Goal: Information Seeking & Learning: Learn about a topic

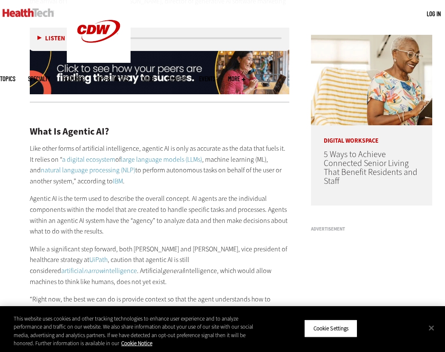
scroll to position [723, 0]
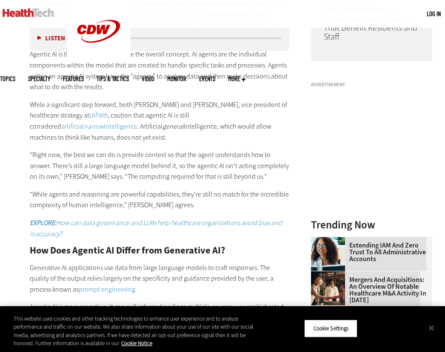
click at [143, 150] on p "“Right now, the best we can do is provide context so that the agent understands…" at bounding box center [159, 166] width 259 height 33
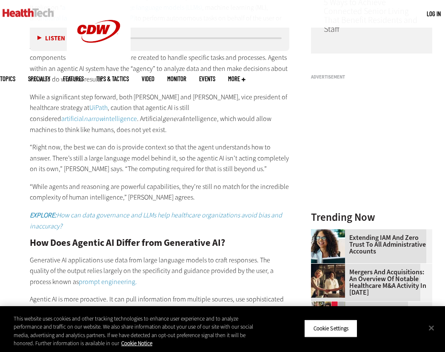
click at [191, 142] on p "“Right now, the best we can do is provide context so that the agent understands…" at bounding box center [159, 158] width 259 height 33
click at [195, 143] on p "“Right now, the best we can do is provide context so that the agent understands…" at bounding box center [159, 158] width 259 height 33
click at [194, 152] on p "“Right now, the best we can do is provide context so that the agent understands…" at bounding box center [159, 158] width 259 height 33
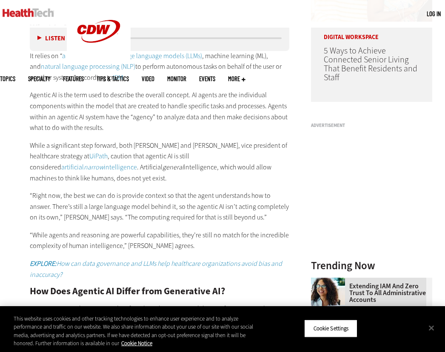
scroll to position [603, 0]
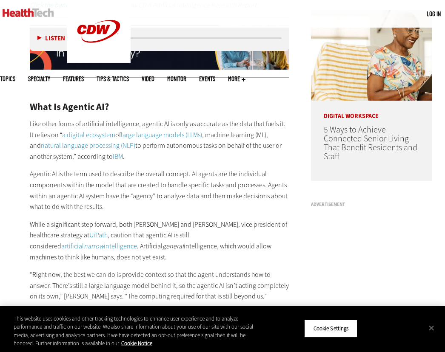
click at [203, 169] on p "Agentic AI is the term used to describe the overall concept. AI agents are the …" at bounding box center [159, 190] width 259 height 43
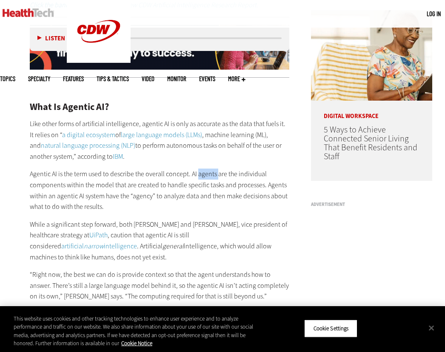
click at [203, 169] on p "Agentic AI is the term used to describe the overall concept. AI agents are the …" at bounding box center [159, 190] width 259 height 43
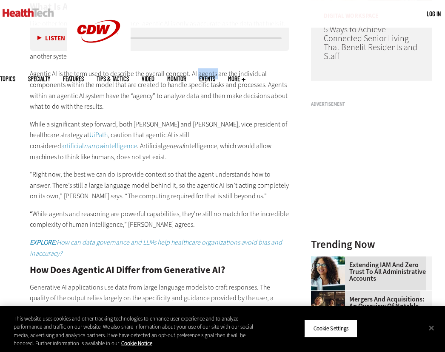
scroll to position [943, 0]
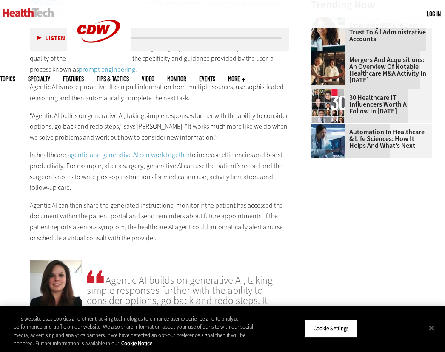
click at [228, 117] on p "“Agentic AI builds on generative AI, taking simple responses further with the a…" at bounding box center [159, 127] width 259 height 33
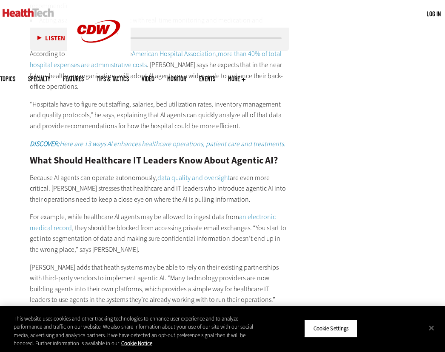
scroll to position [1496, 0]
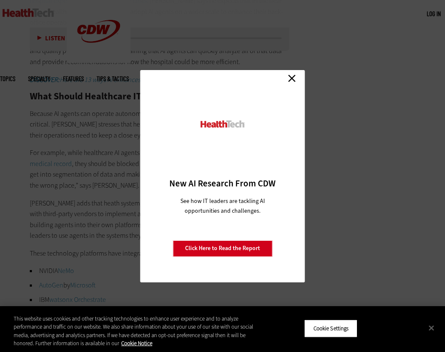
click at [291, 77] on link "Close" at bounding box center [291, 78] width 13 height 13
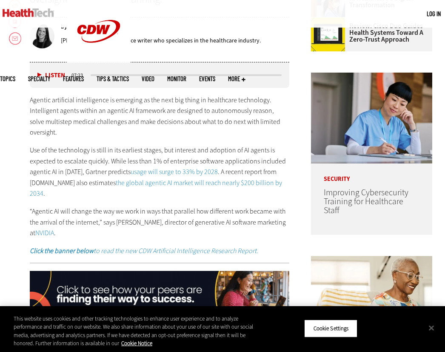
scroll to position [390, 0]
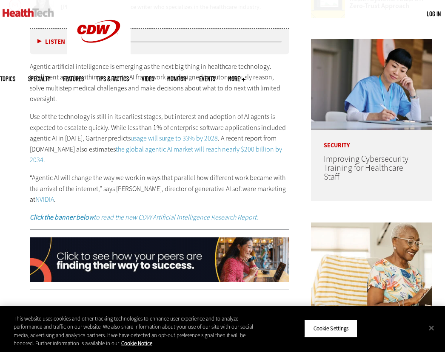
click at [221, 173] on p "“Agentic AI will change the way we work in ways that parallel how different wor…" at bounding box center [159, 189] width 259 height 33
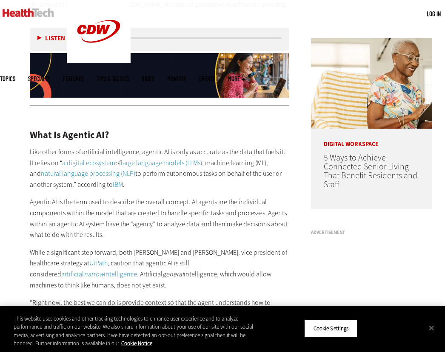
scroll to position [8, 0]
